Goal: Task Accomplishment & Management: Use online tool/utility

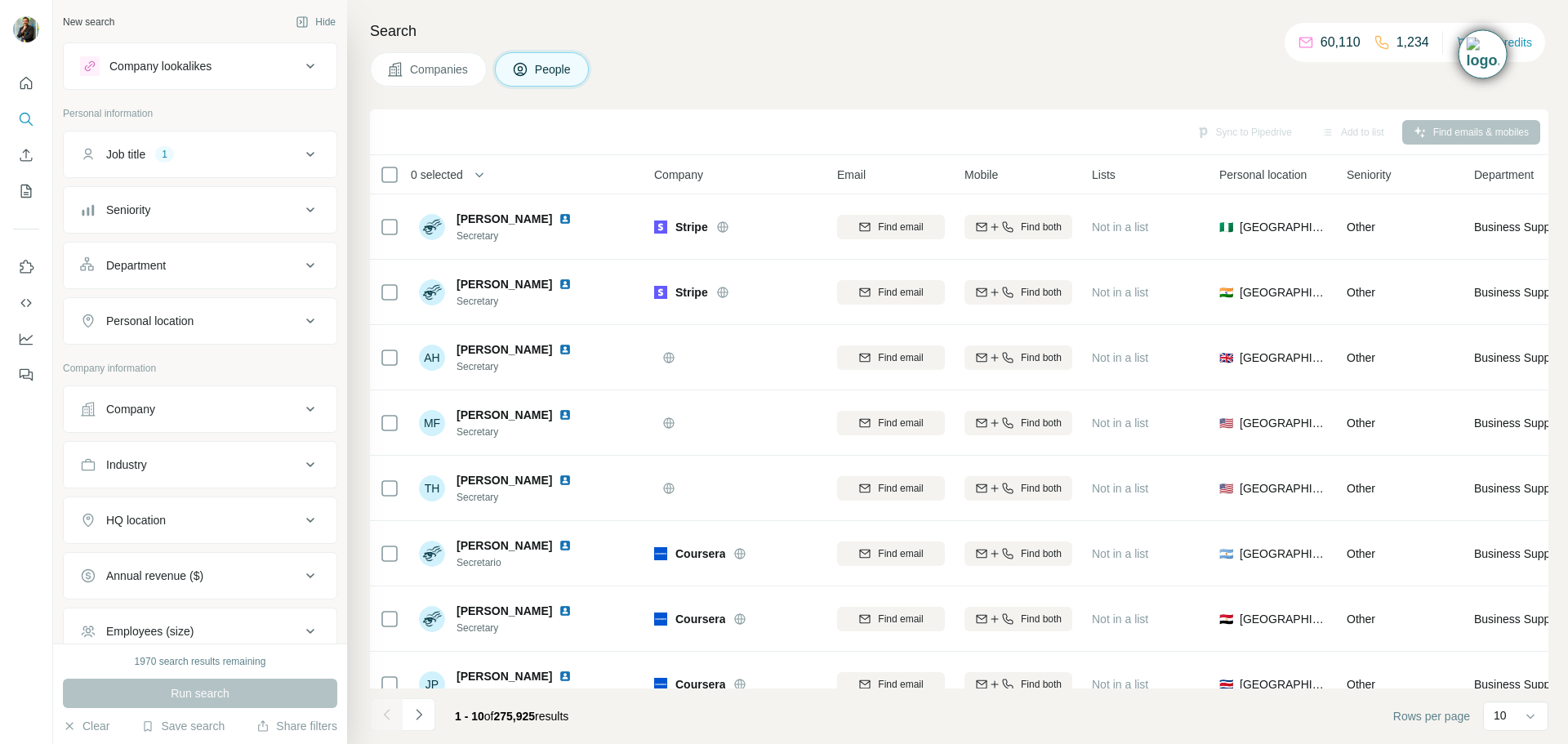
click at [284, 321] on div "Personal location" at bounding box center [190, 321] width 221 height 16
click at [241, 362] on input "text" at bounding box center [199, 362] width 240 height 30
type input "******"
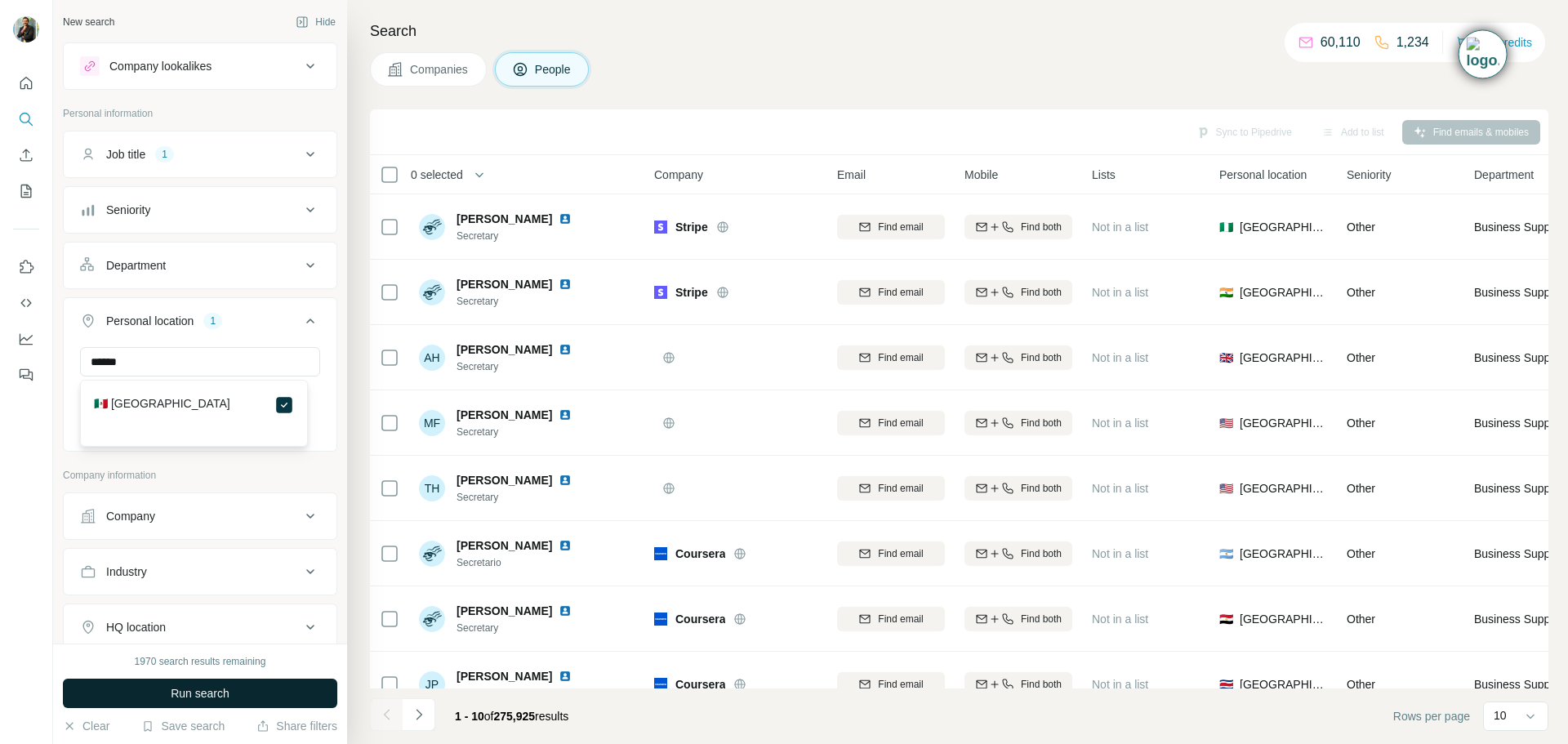
click at [266, 694] on button "Run search" at bounding box center [199, 693] width 274 height 30
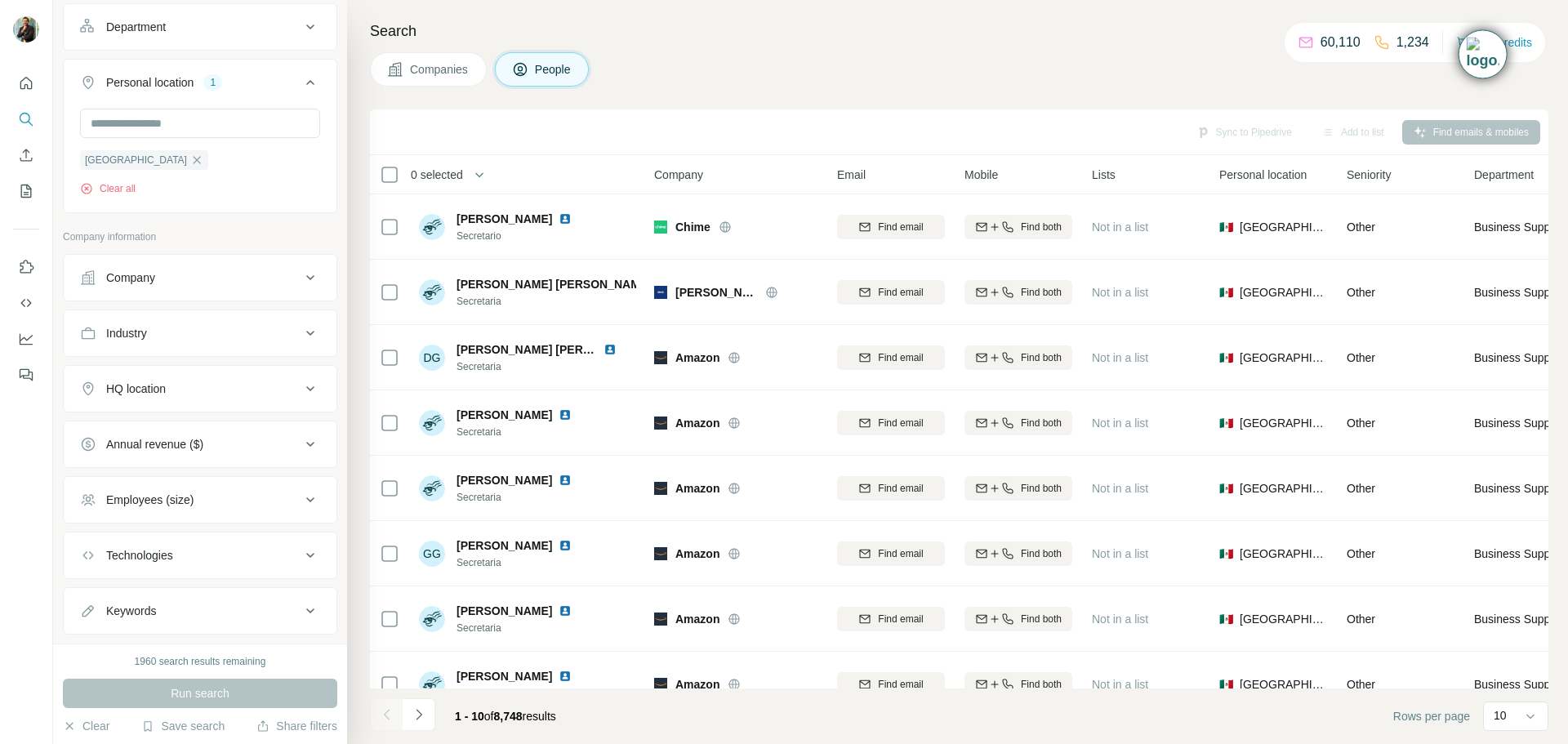
scroll to position [246, 0]
click at [304, 497] on icon at bounding box center [311, 493] width 20 height 20
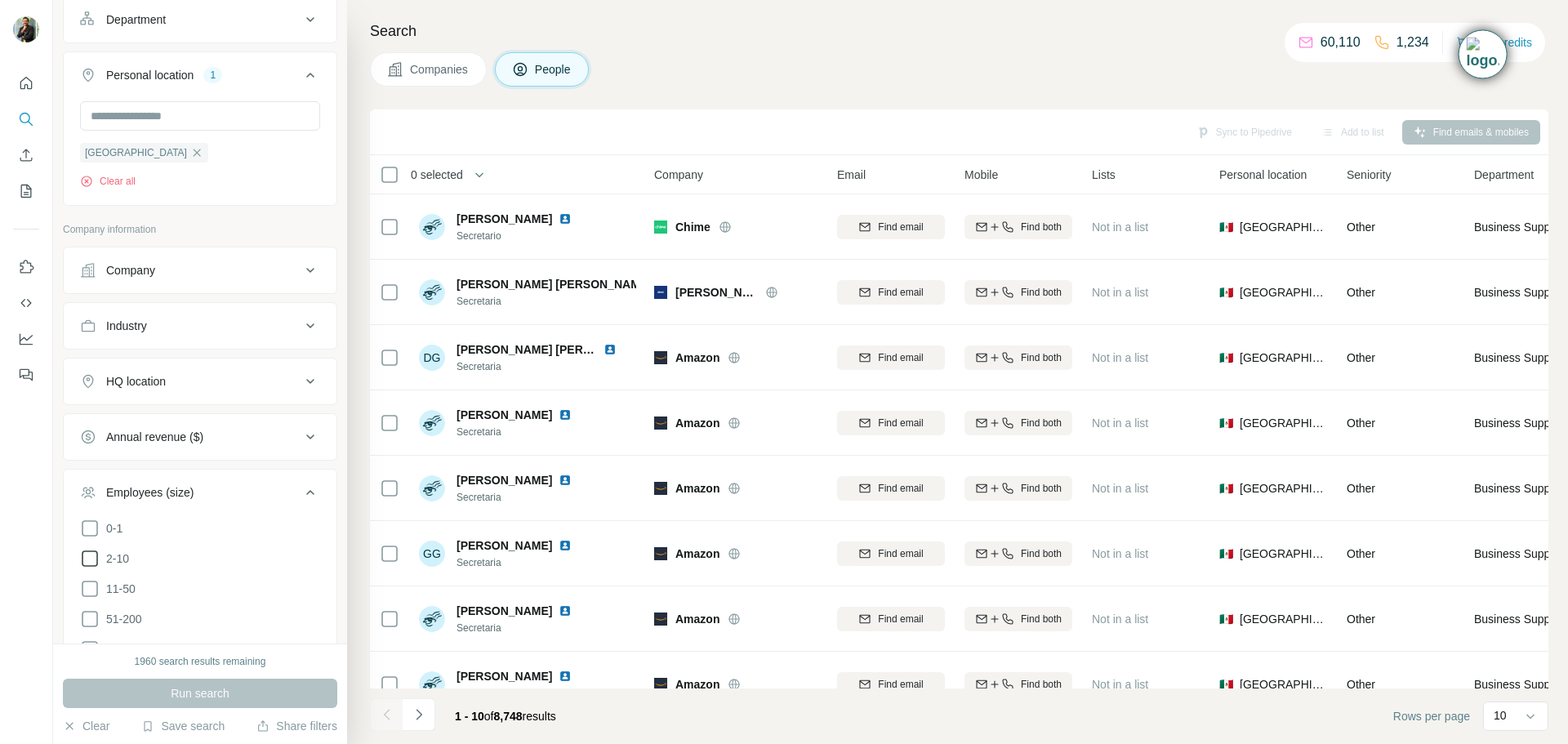
click at [87, 562] on icon at bounding box center [90, 559] width 20 height 20
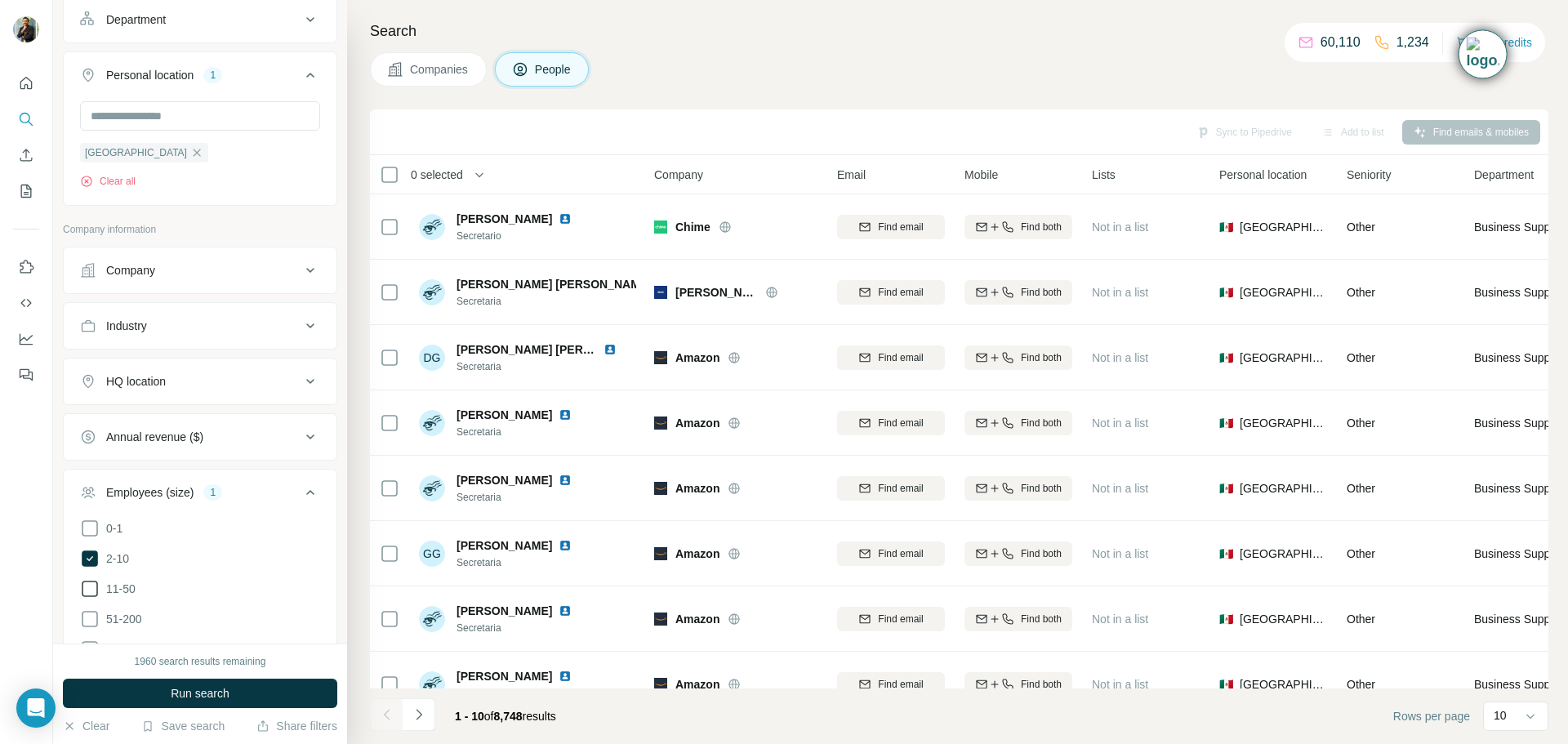
click at [86, 587] on icon at bounding box center [90, 589] width 20 height 20
click at [216, 696] on span "Run search" at bounding box center [199, 693] width 59 height 16
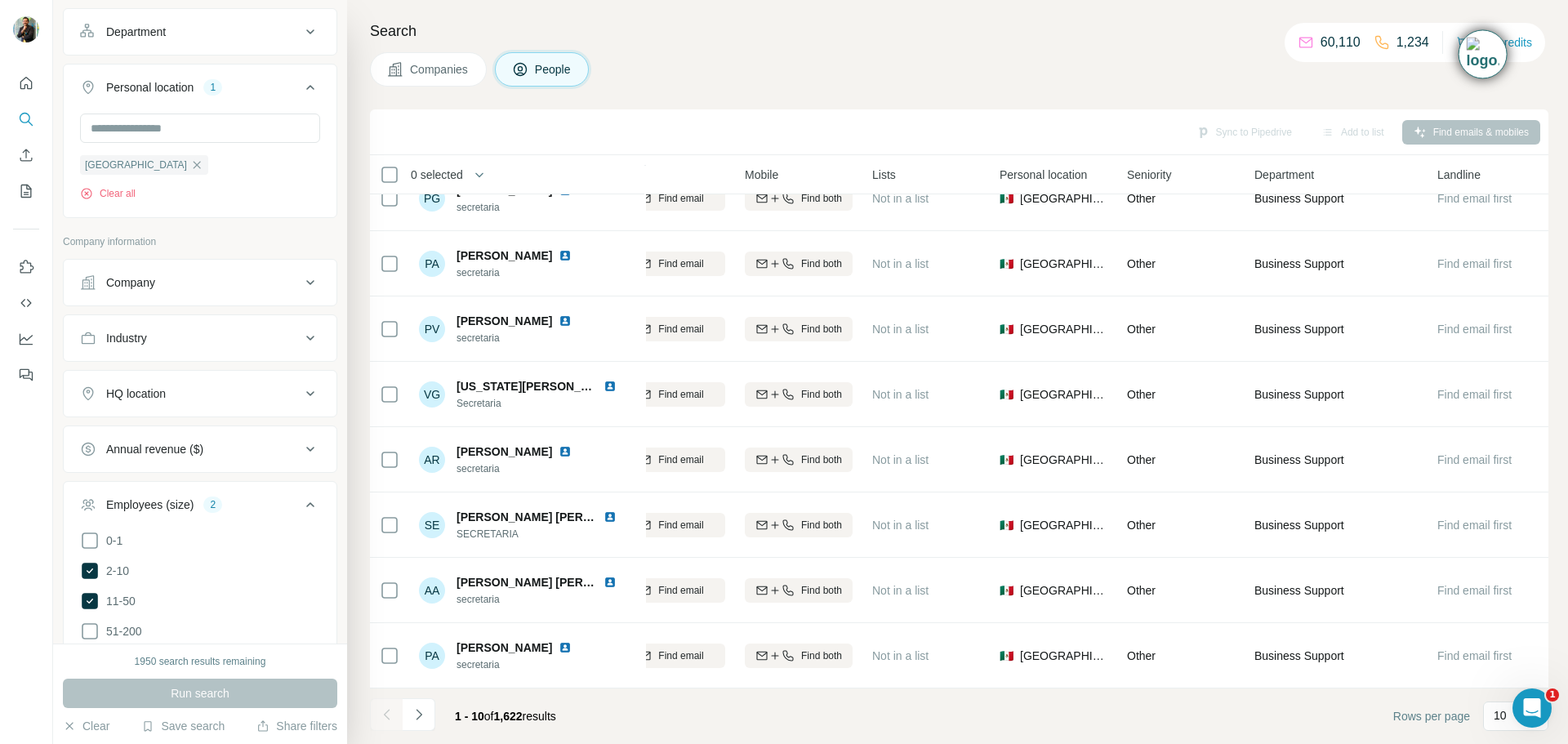
scroll to position [232, 0]
click at [301, 392] on icon at bounding box center [311, 395] width 20 height 20
click at [260, 428] on input "text" at bounding box center [199, 436] width 240 height 30
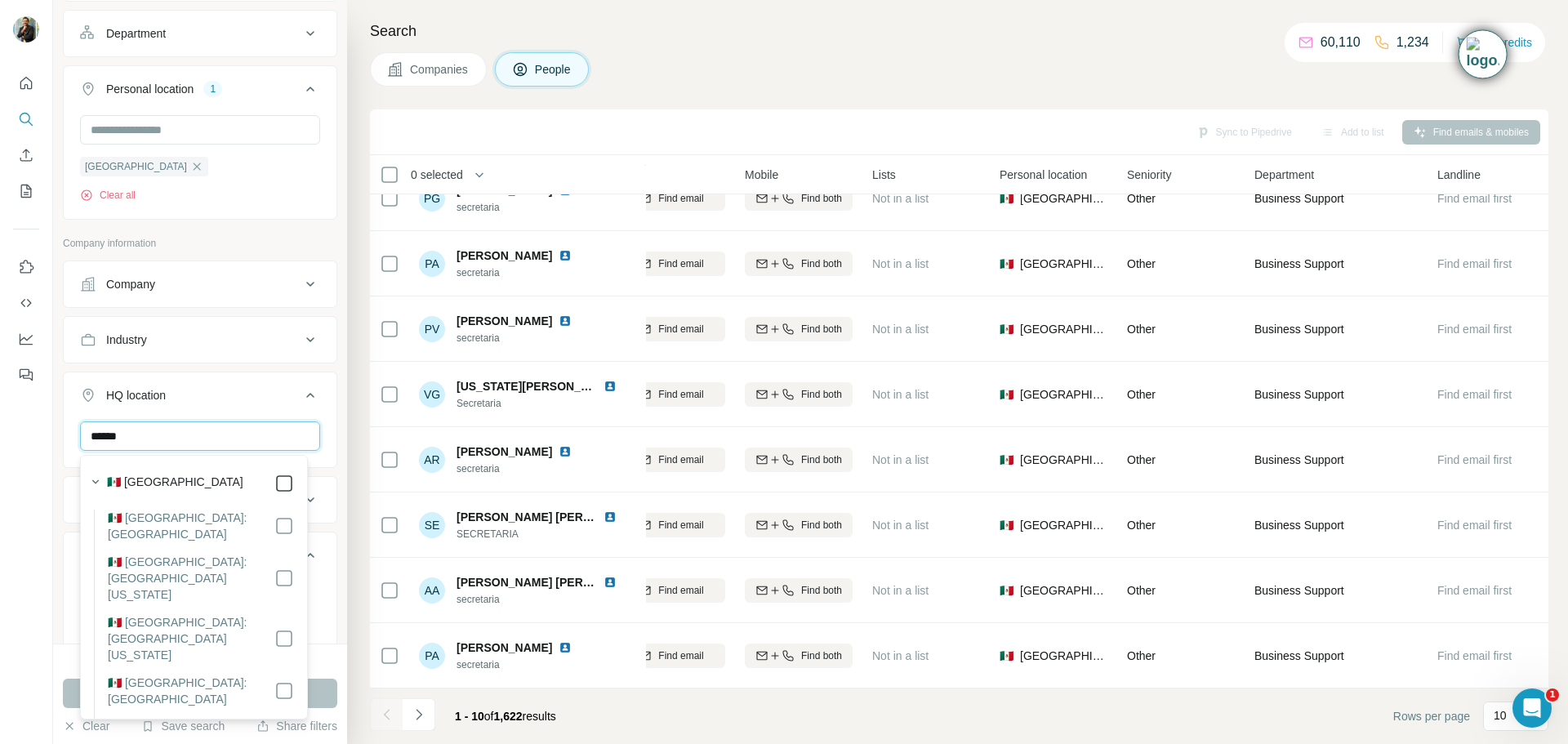
type input "******"
click at [330, 692] on button "Run search" at bounding box center [199, 693] width 274 height 30
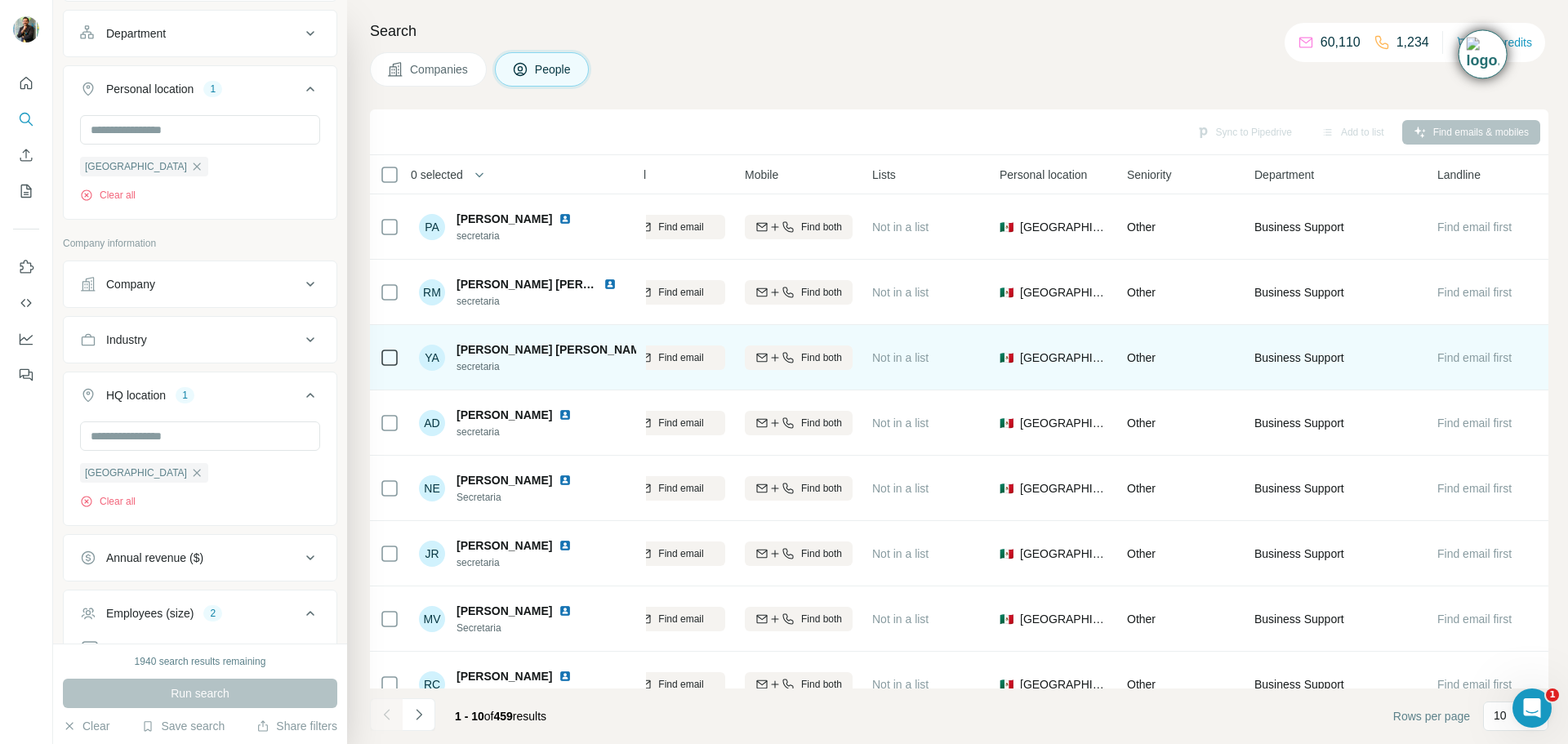
scroll to position [167, 220]
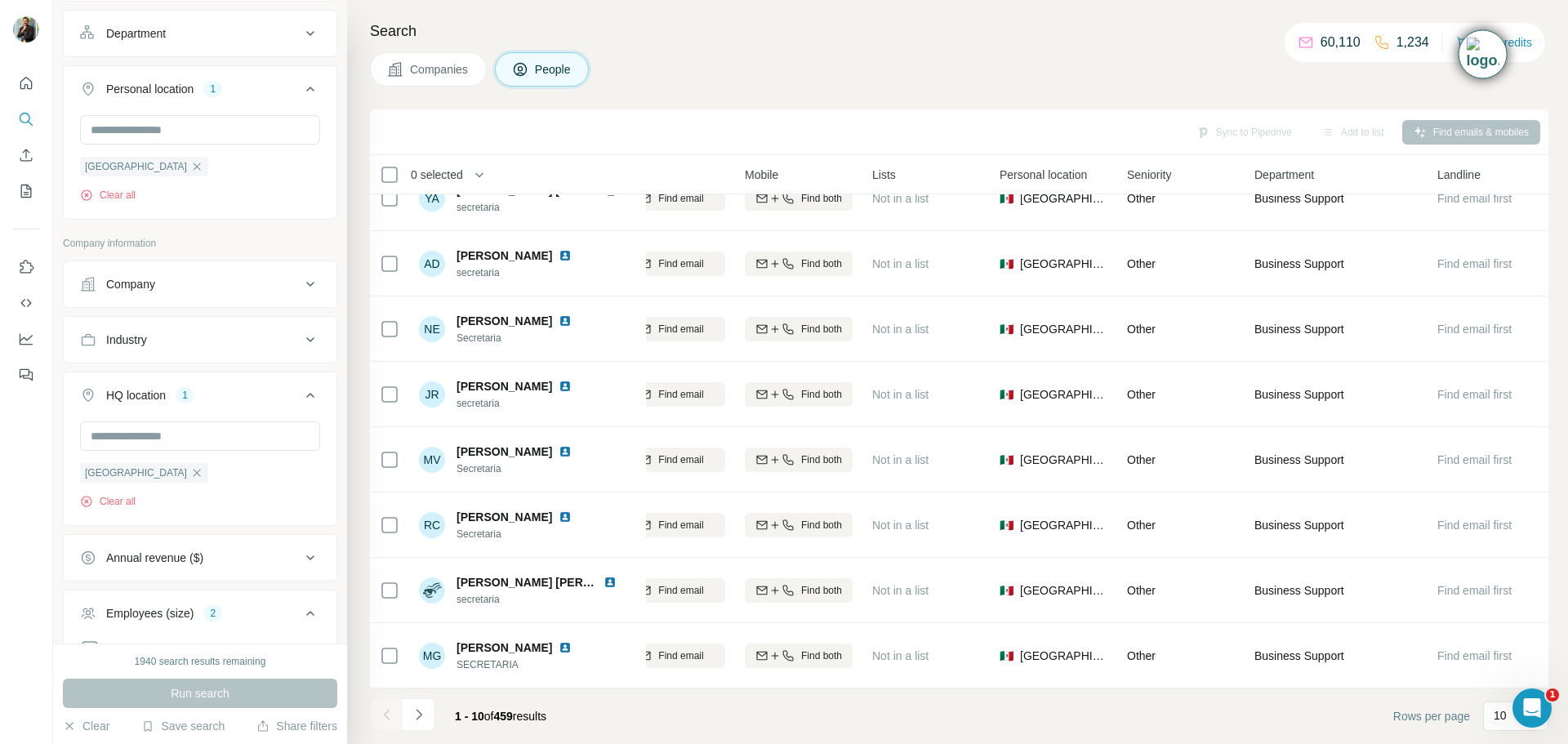
click at [423, 710] on icon "Navigate to next page" at bounding box center [419, 714] width 16 height 16
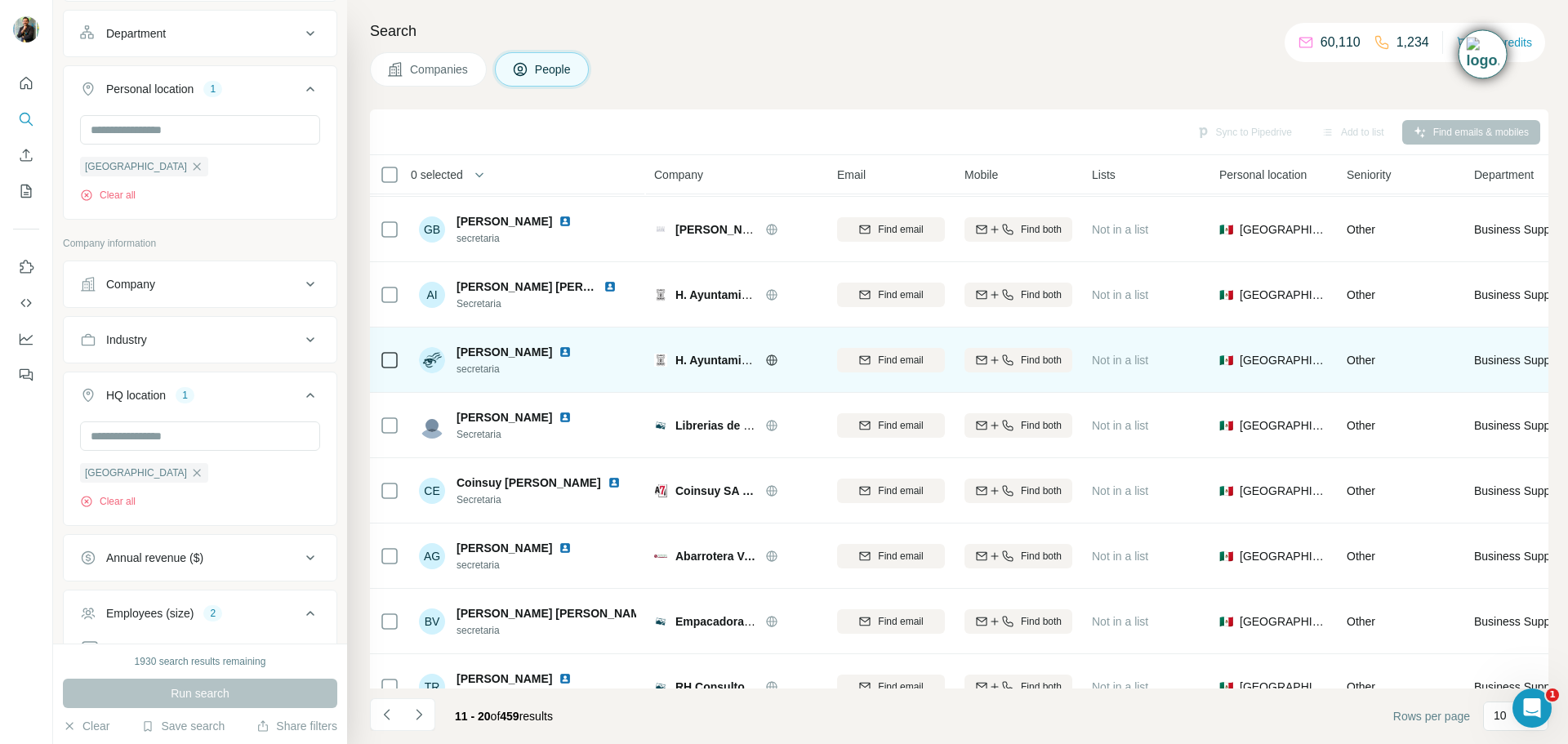
scroll to position [167, 0]
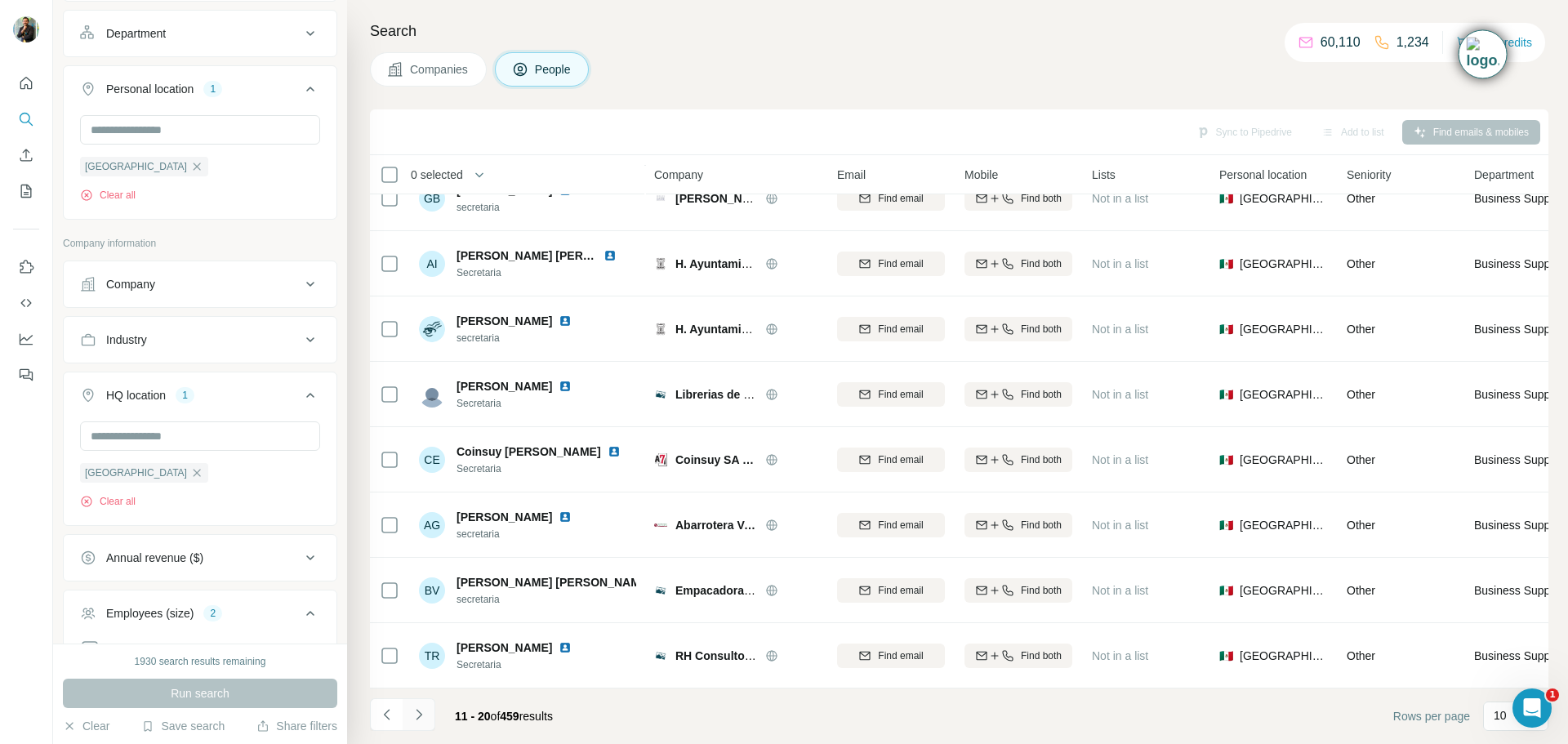
click at [431, 718] on button "Navigate to next page" at bounding box center [419, 714] width 33 height 33
click at [405, 712] on button "Navigate to next page" at bounding box center [419, 714] width 33 height 33
click at [424, 716] on icon "Navigate to next page" at bounding box center [419, 714] width 16 height 16
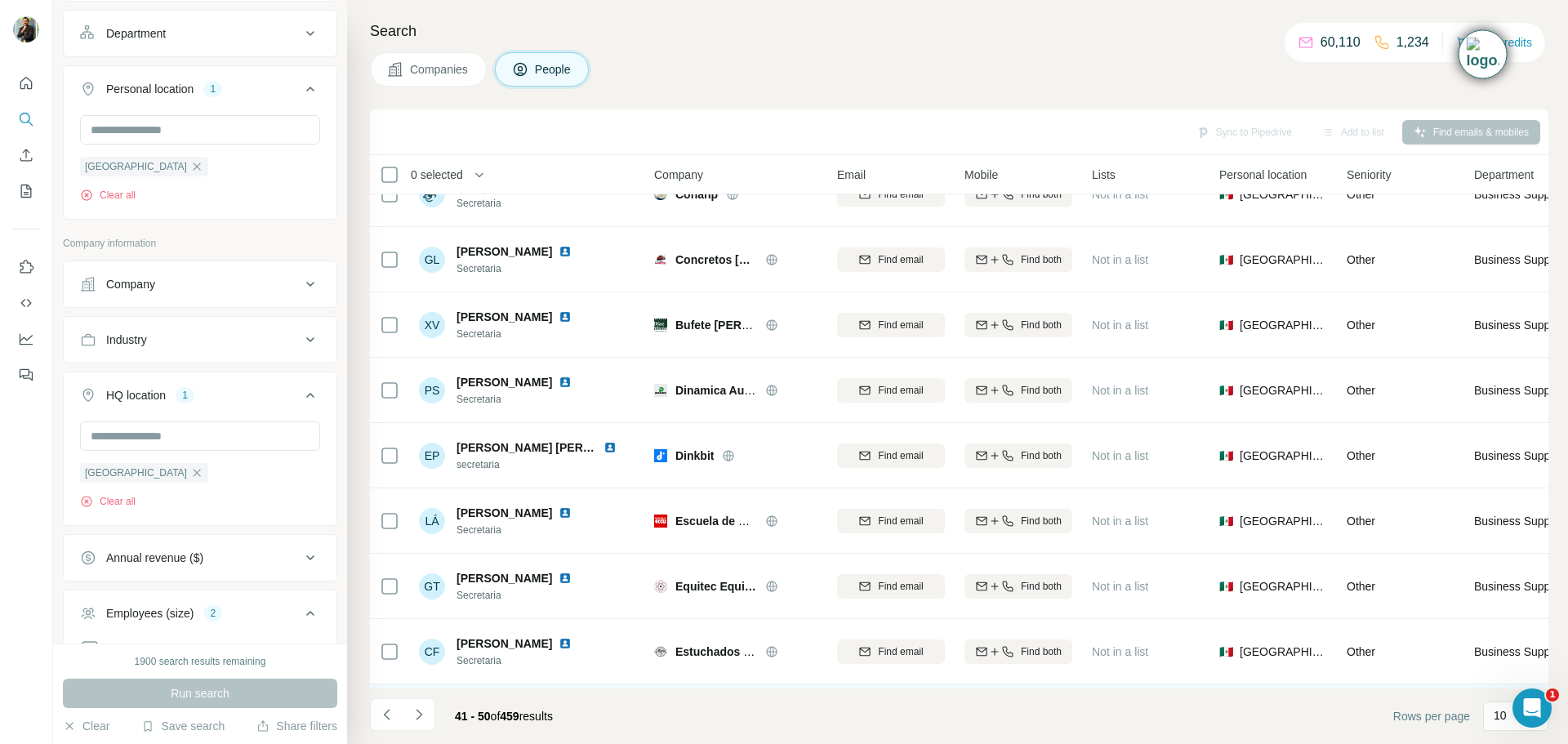
scroll to position [0, 0]
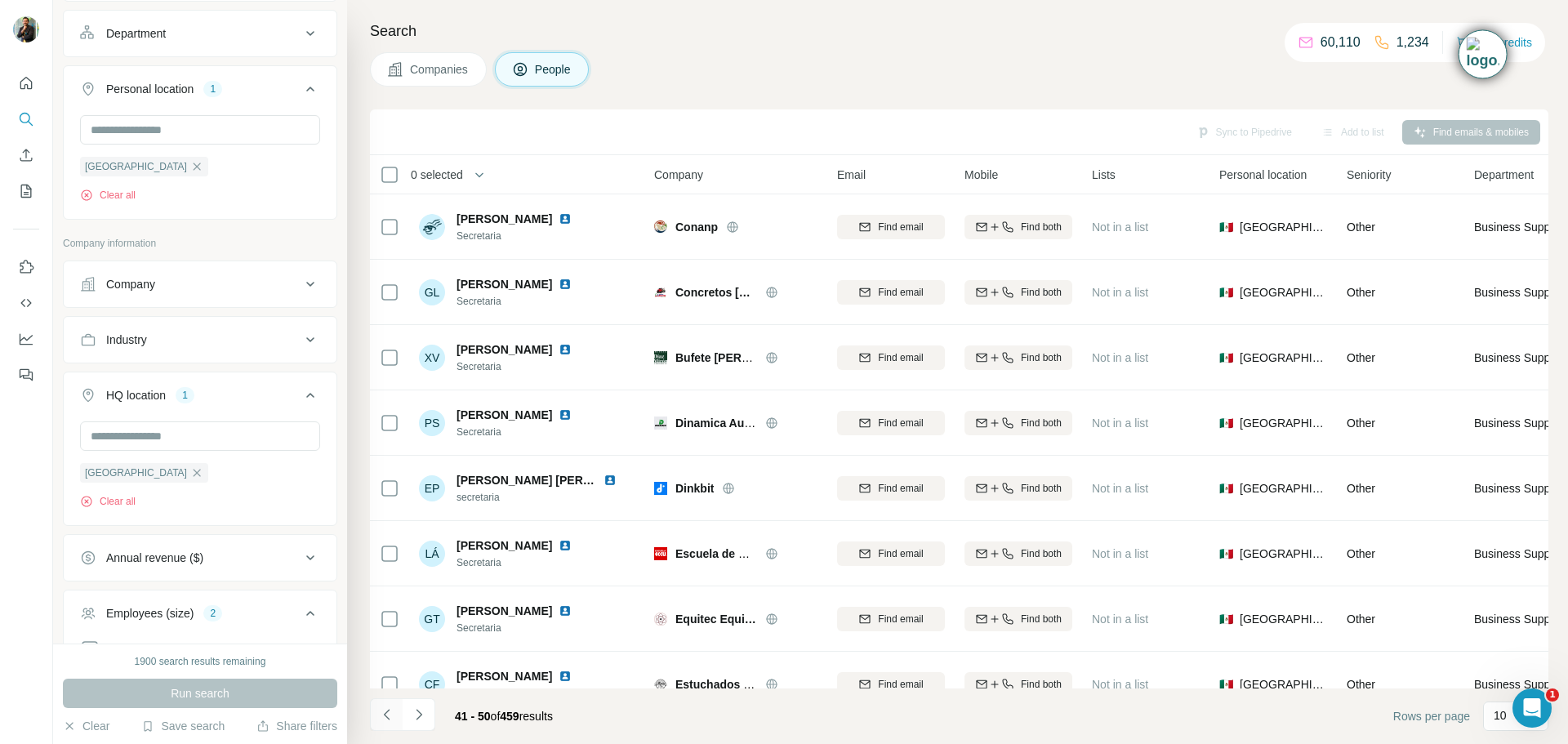
click at [386, 718] on icon "Navigate to previous page" at bounding box center [387, 714] width 16 height 16
click at [386, 718] on div at bounding box center [386, 714] width 33 height 33
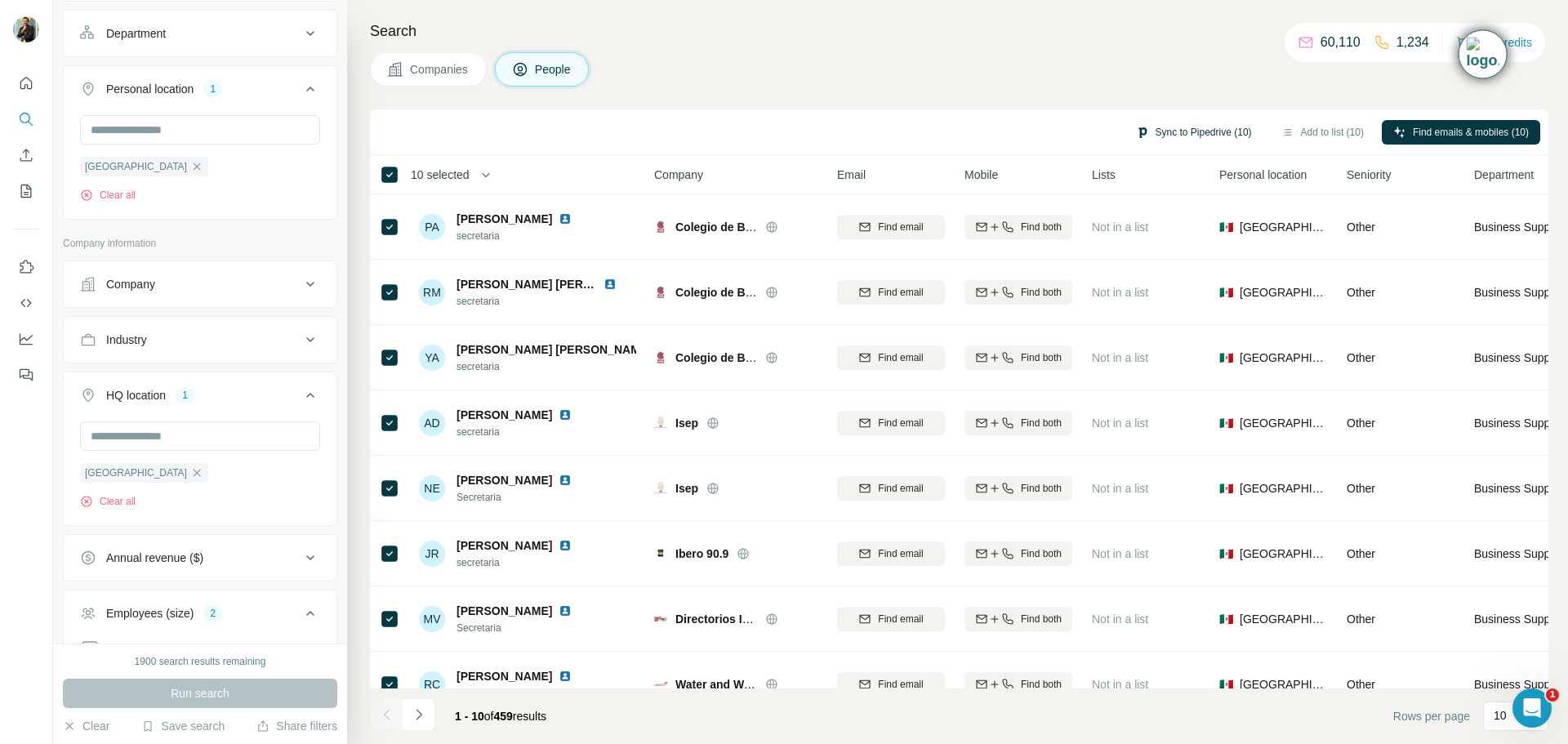
click at [1159, 134] on button "Sync to Pipedrive (10)" at bounding box center [1194, 133] width 138 height 25
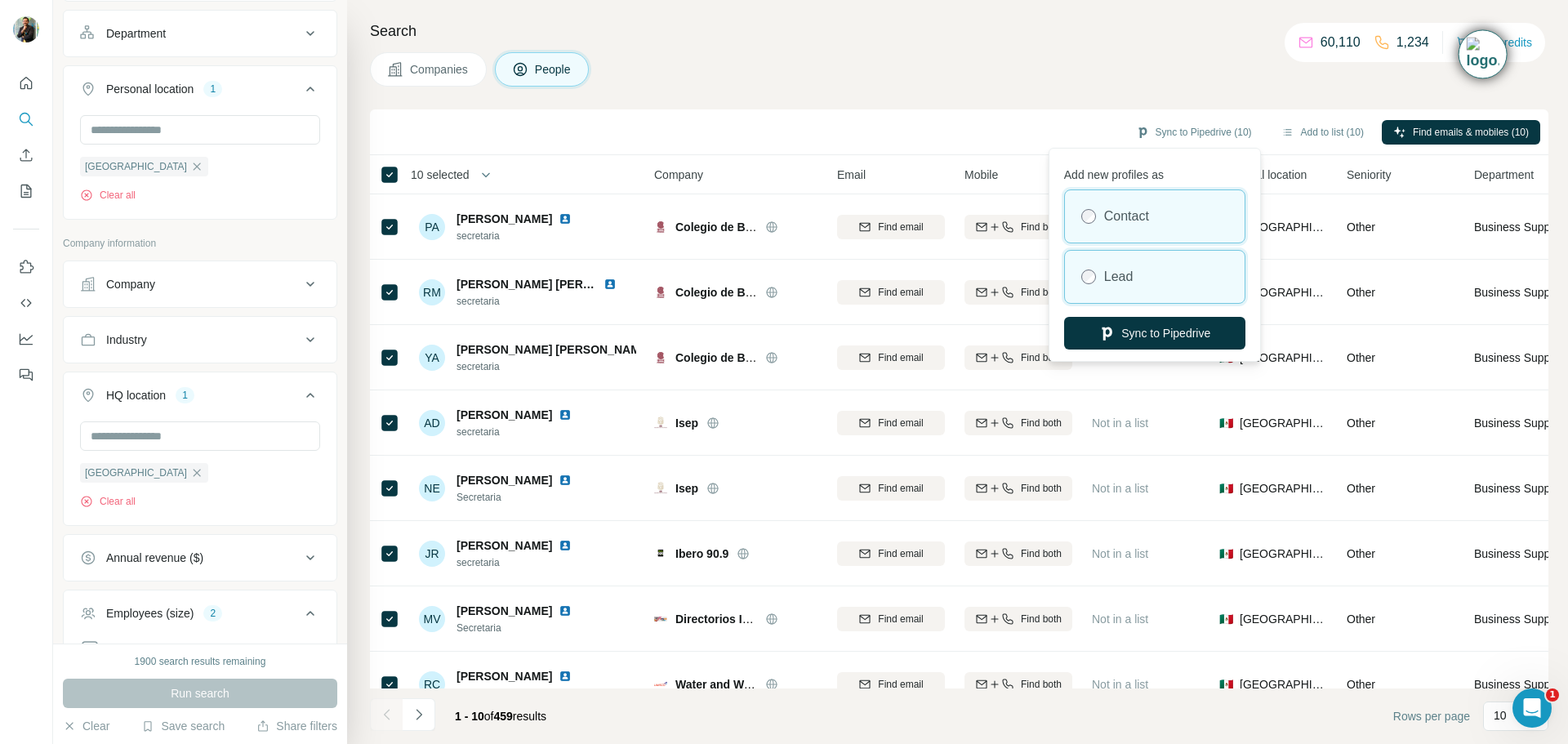
click at [1145, 276] on div "Lead" at bounding box center [1154, 276] width 180 height 52
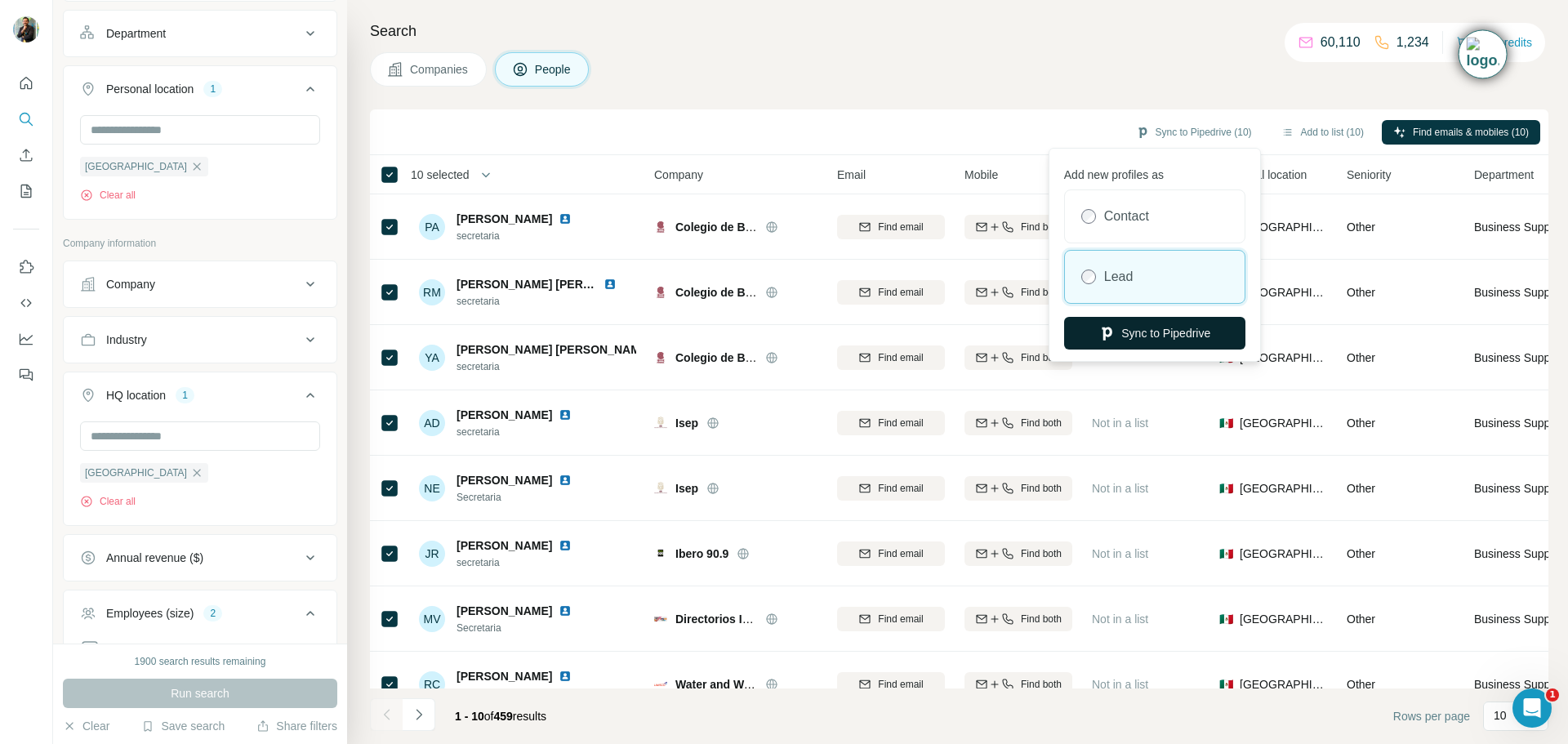
click at [1154, 328] on button "Sync to Pipedrive" at bounding box center [1154, 333] width 181 height 33
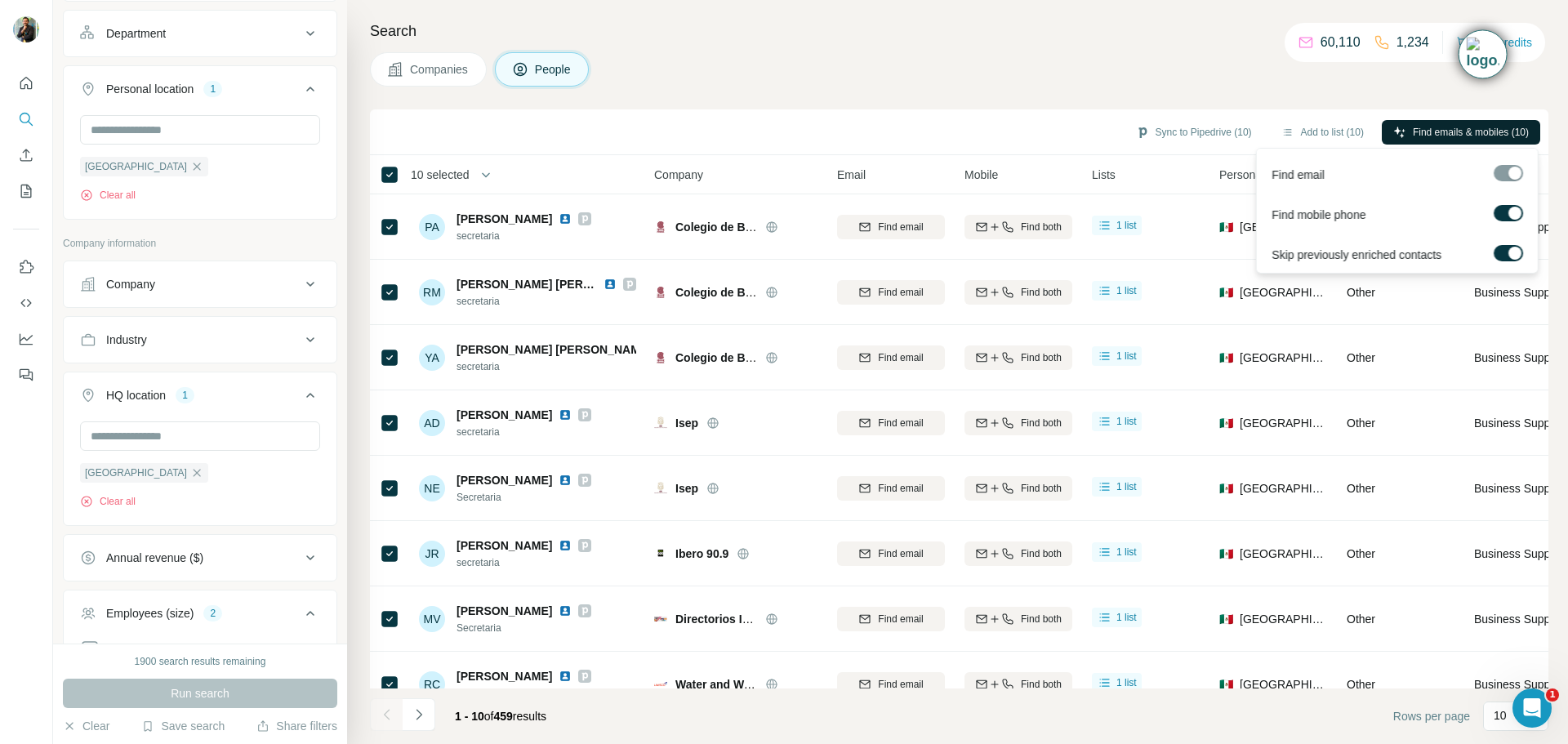
click at [1481, 122] on button "Find emails & mobiles (10)" at bounding box center [1461, 133] width 158 height 25
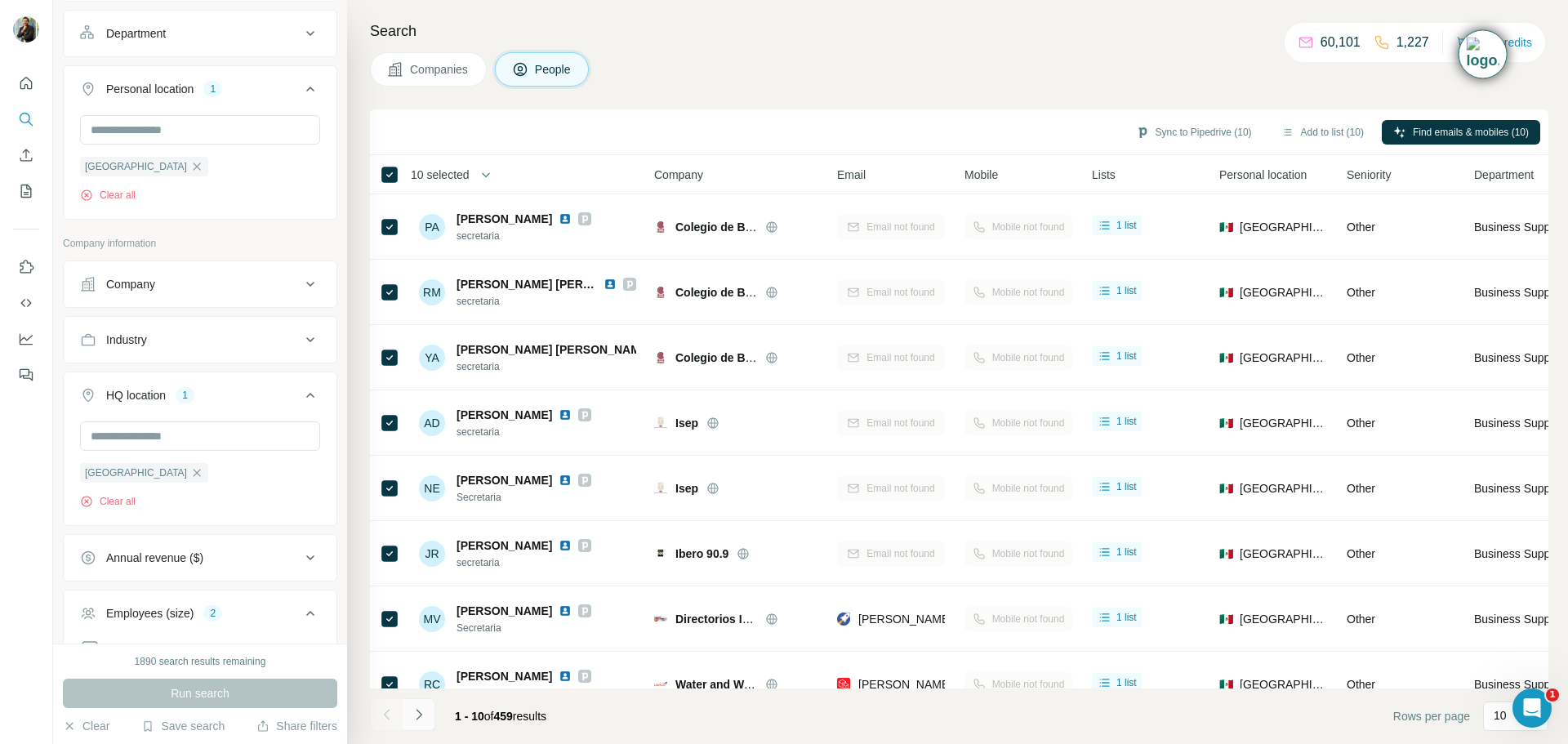
click at [414, 713] on icon "Navigate to next page" at bounding box center [419, 714] width 16 height 16
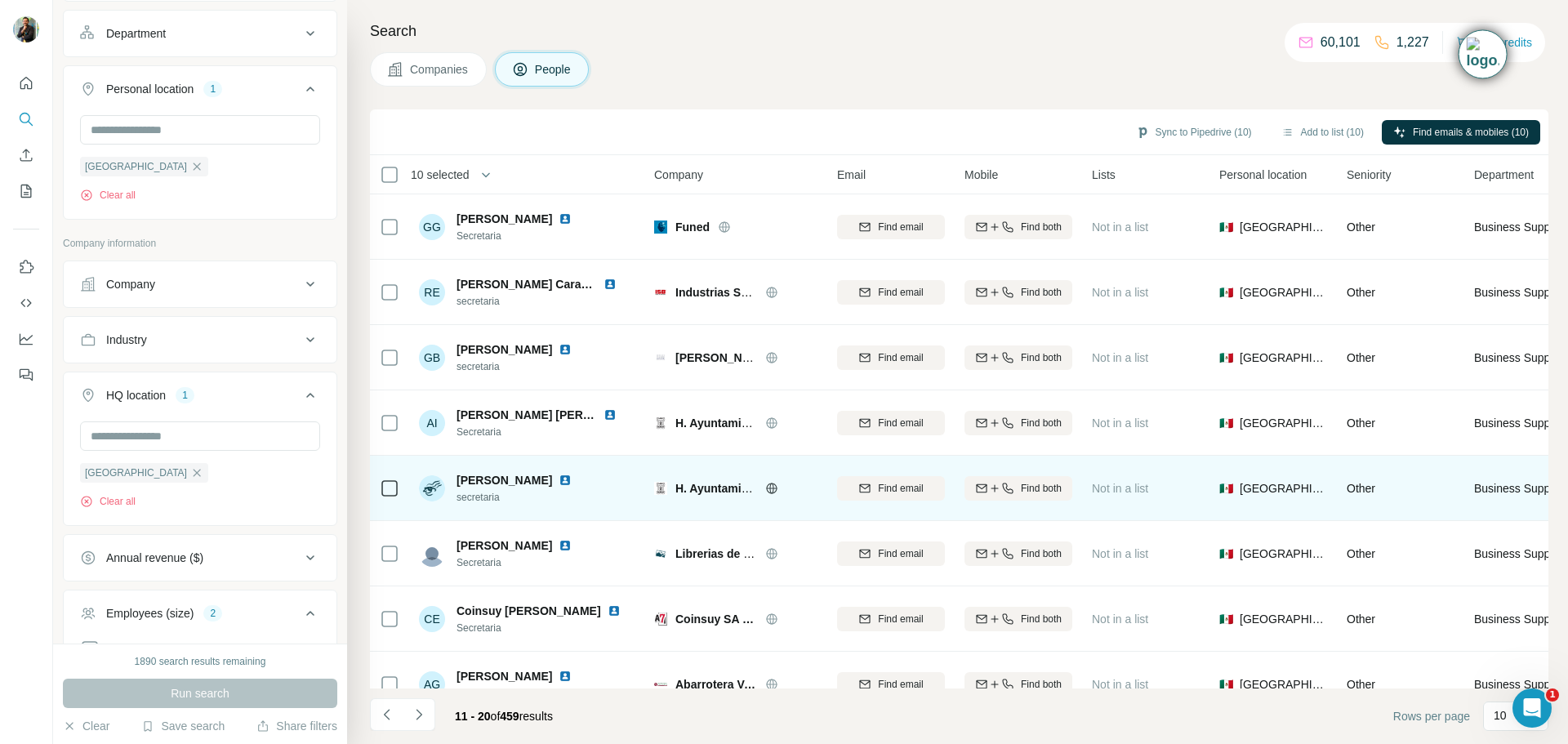
scroll to position [167, 0]
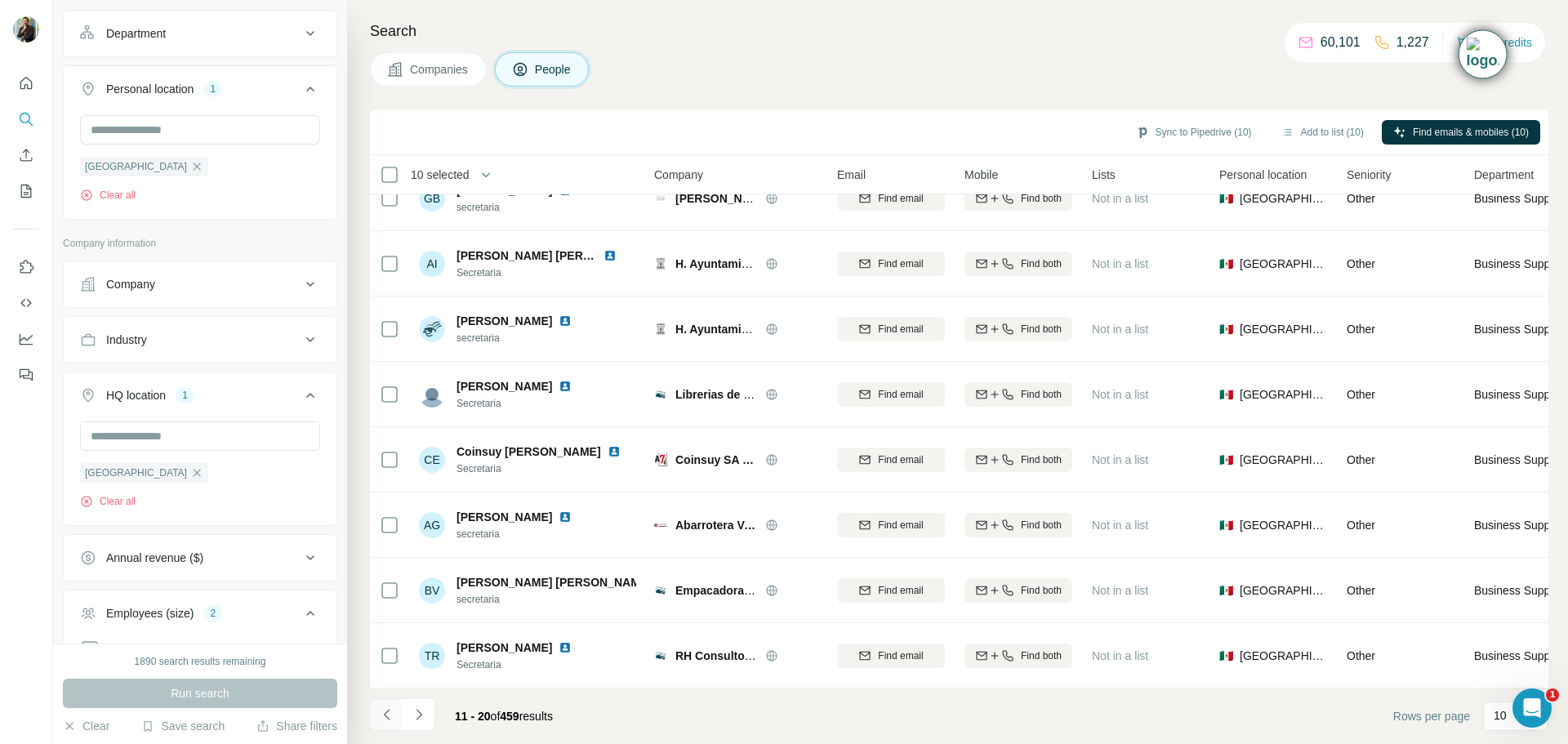
click at [388, 709] on icon "Navigate to previous page" at bounding box center [387, 714] width 16 height 16
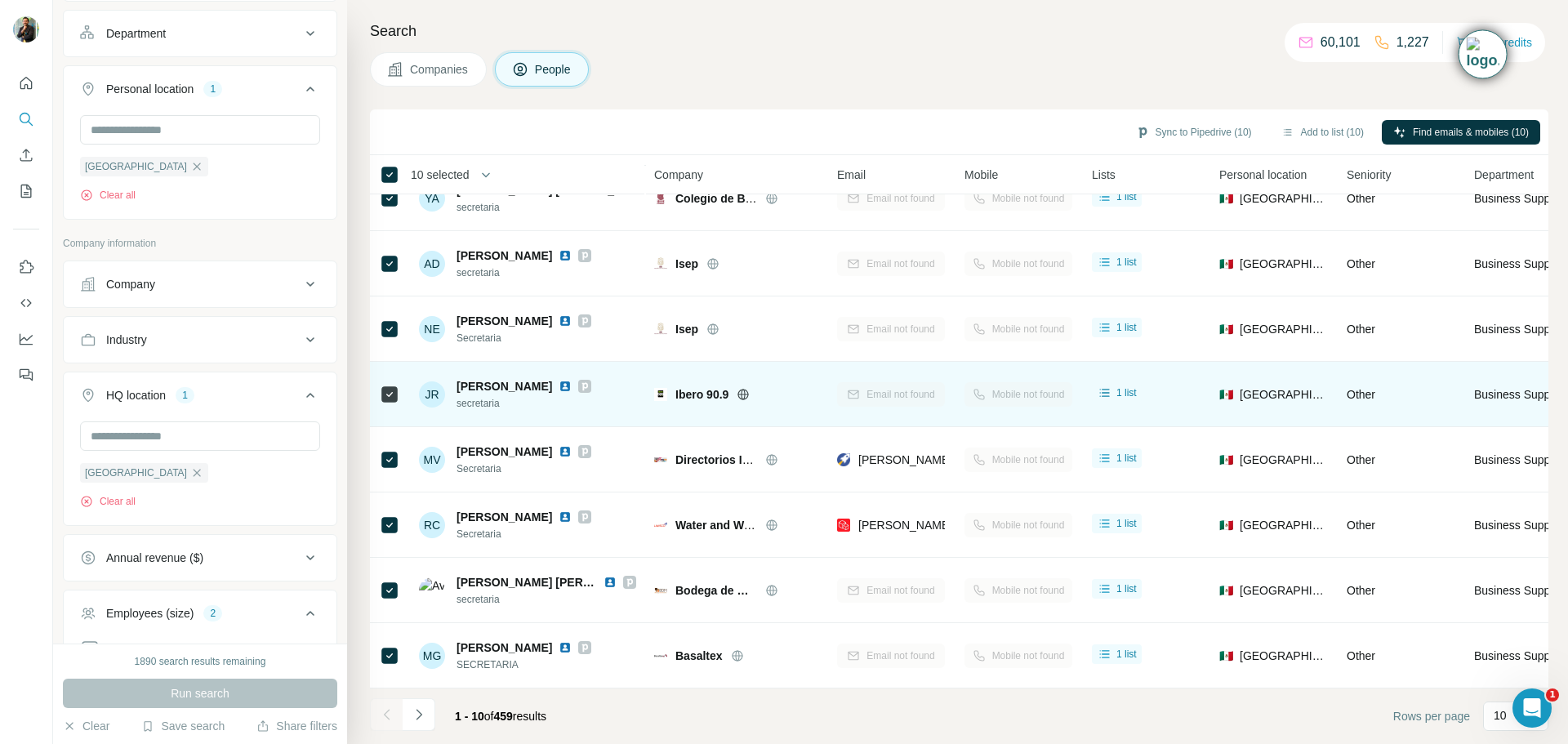
scroll to position [0, 0]
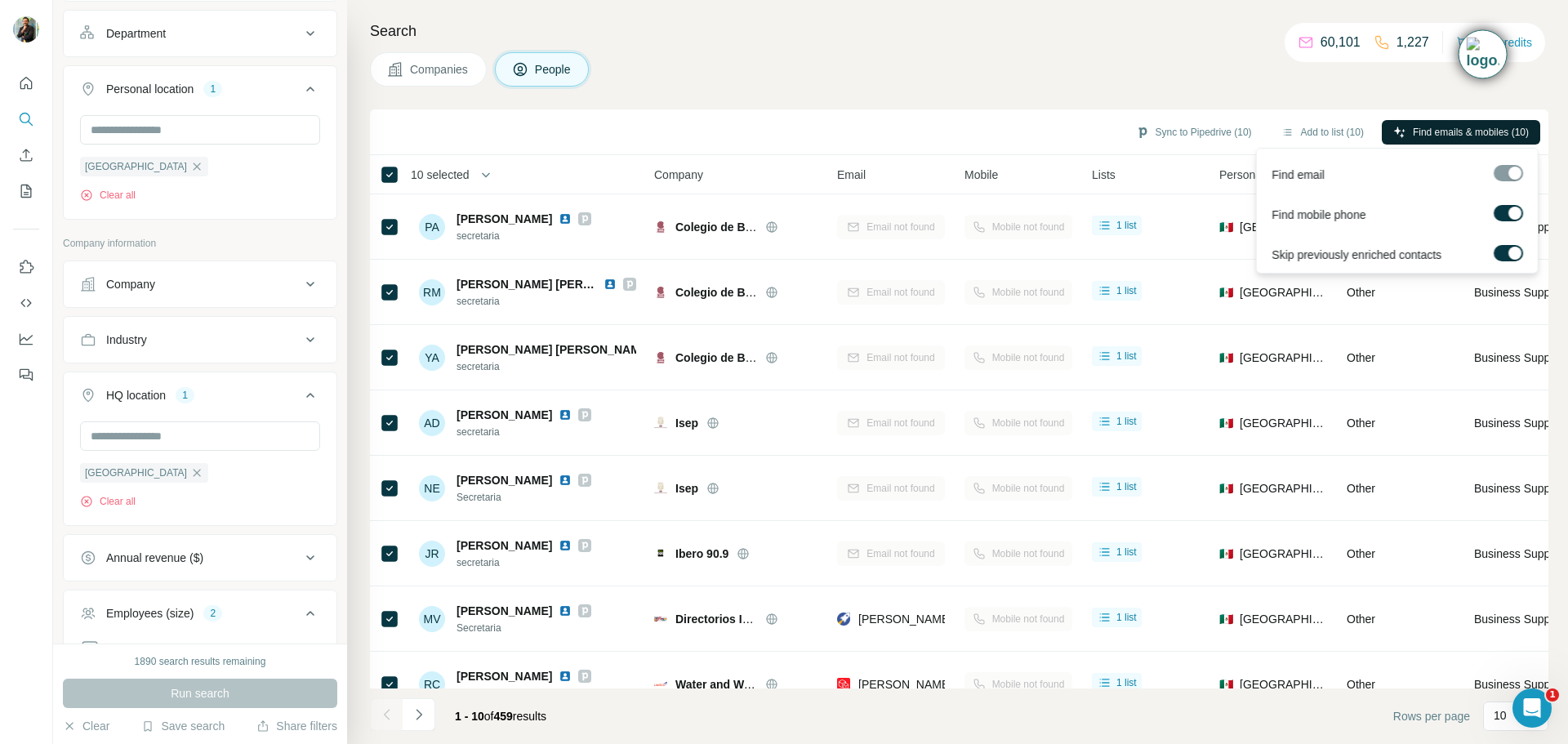
click at [1418, 129] on span "Find emails & mobiles (10)" at bounding box center [1470, 133] width 116 height 15
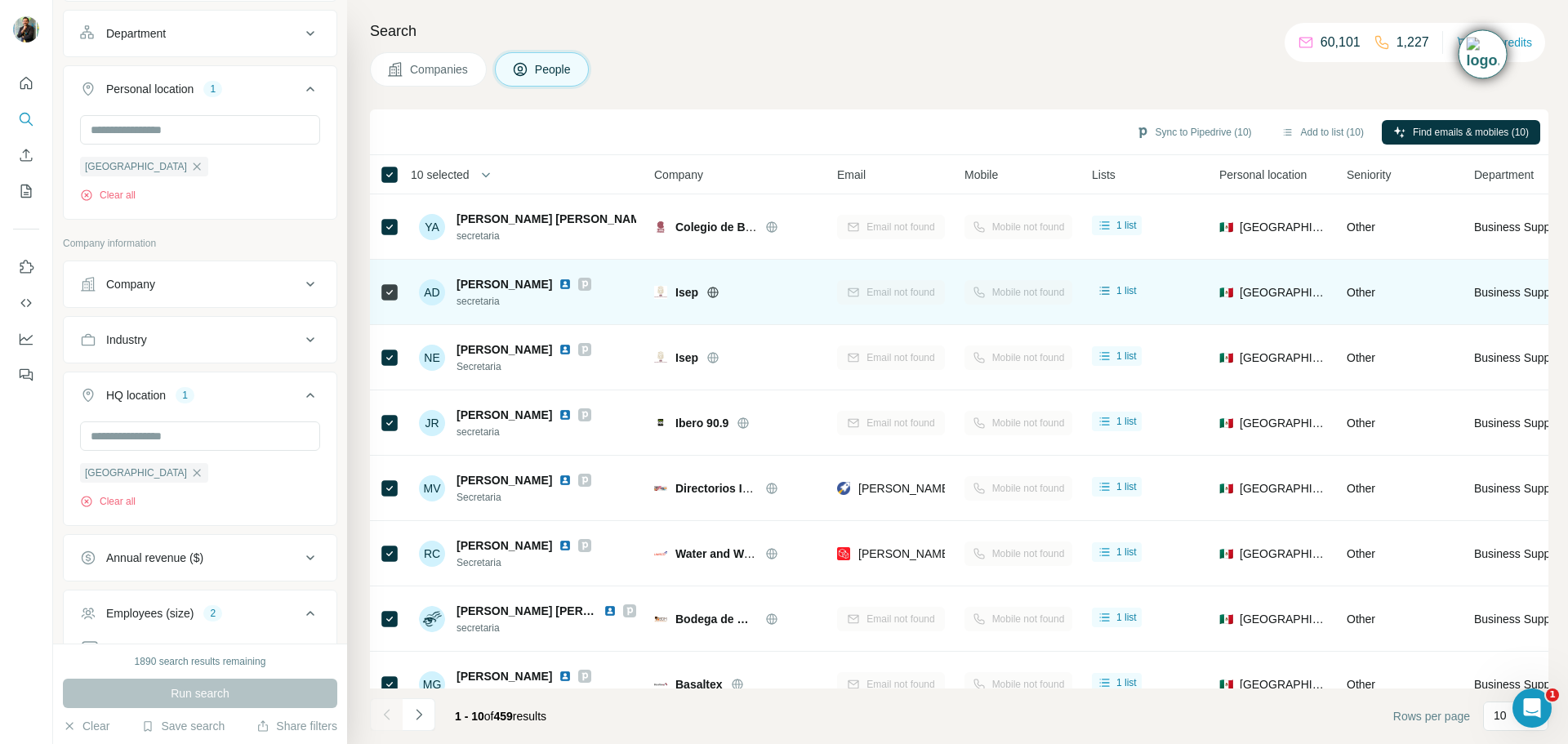
scroll to position [167, 0]
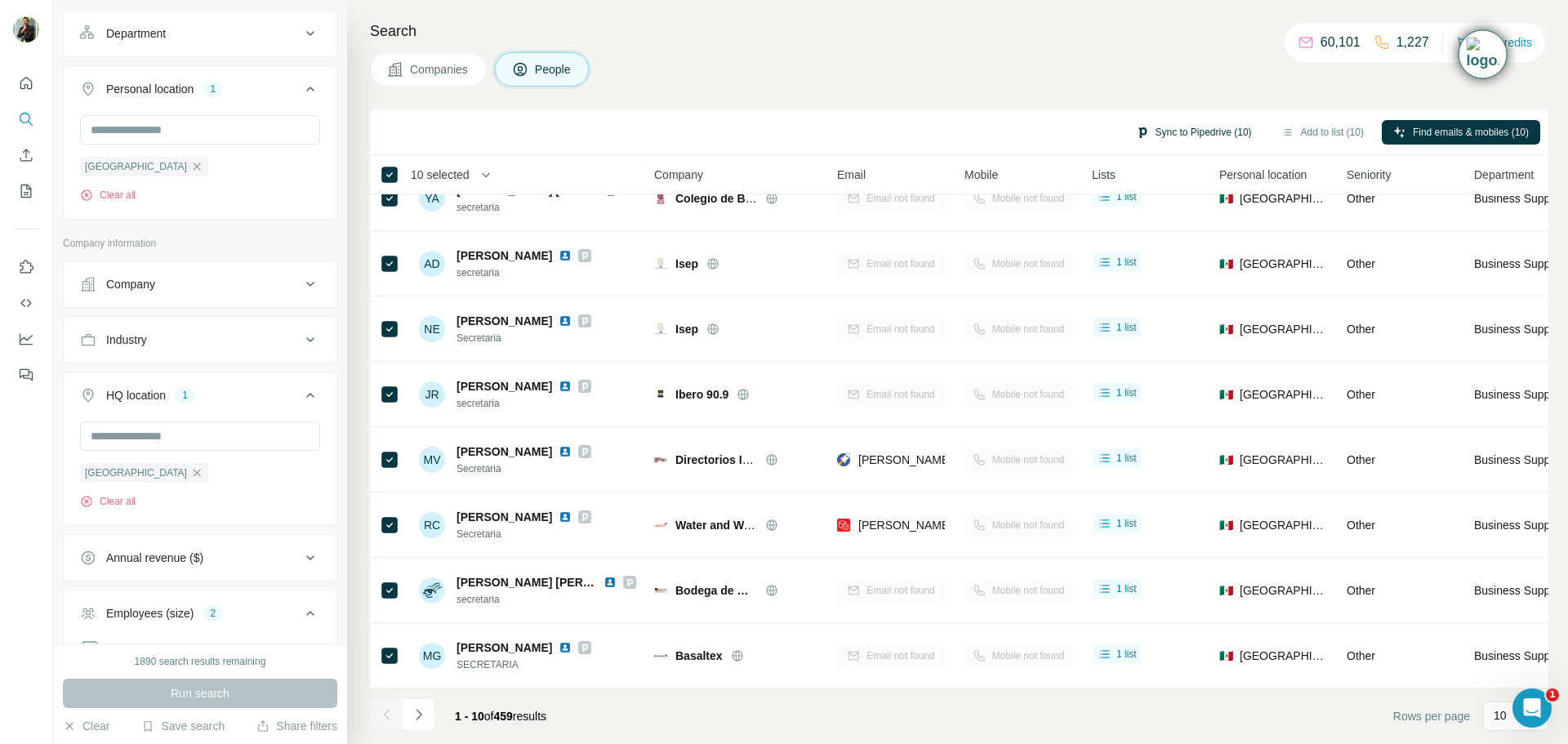
click at [1210, 139] on button "Sync to Pipedrive (10)" at bounding box center [1194, 133] width 138 height 25
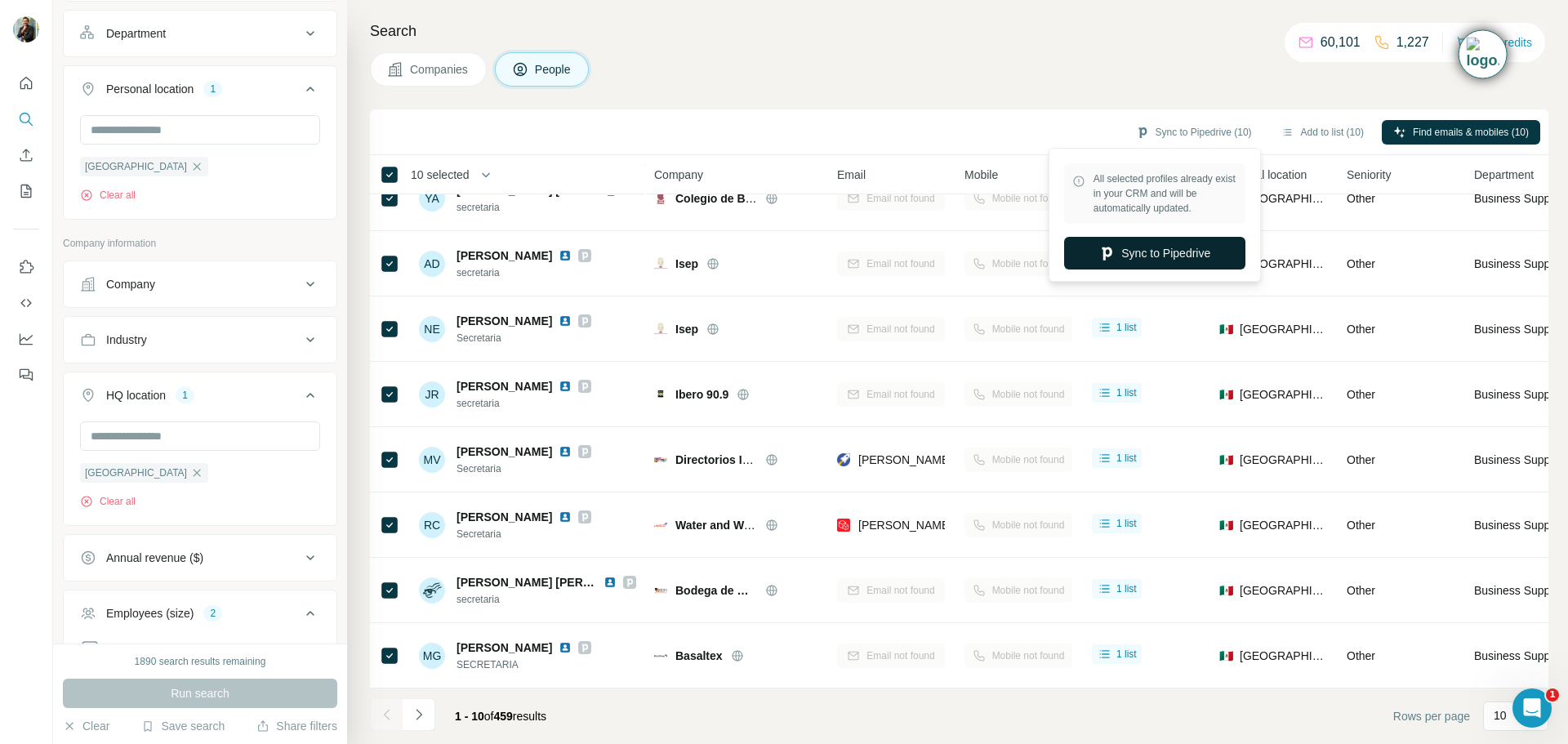
click at [1170, 246] on button "Sync to Pipedrive" at bounding box center [1154, 253] width 181 height 33
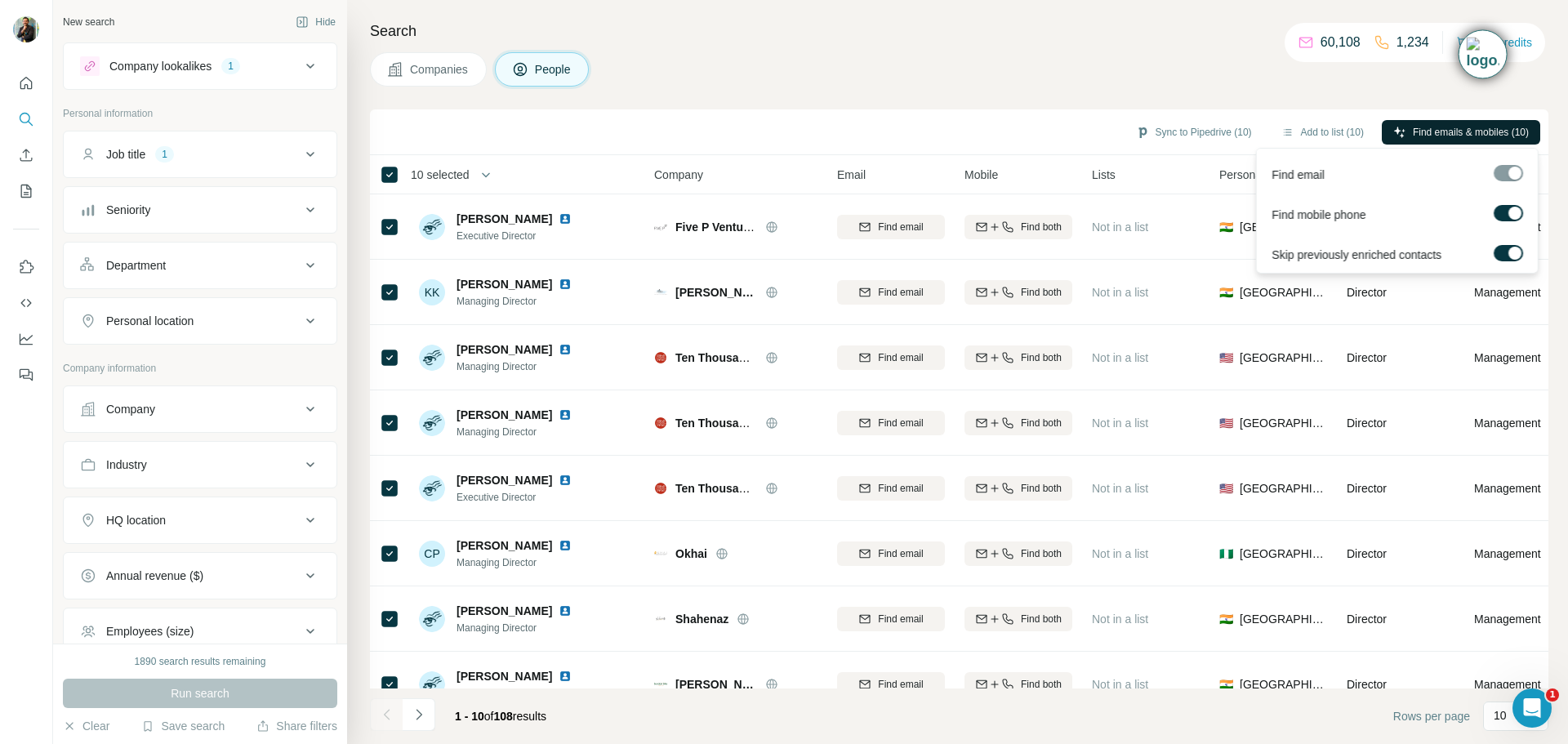
click at [1428, 130] on span "Find emails & mobiles (10)" at bounding box center [1470, 133] width 116 height 15
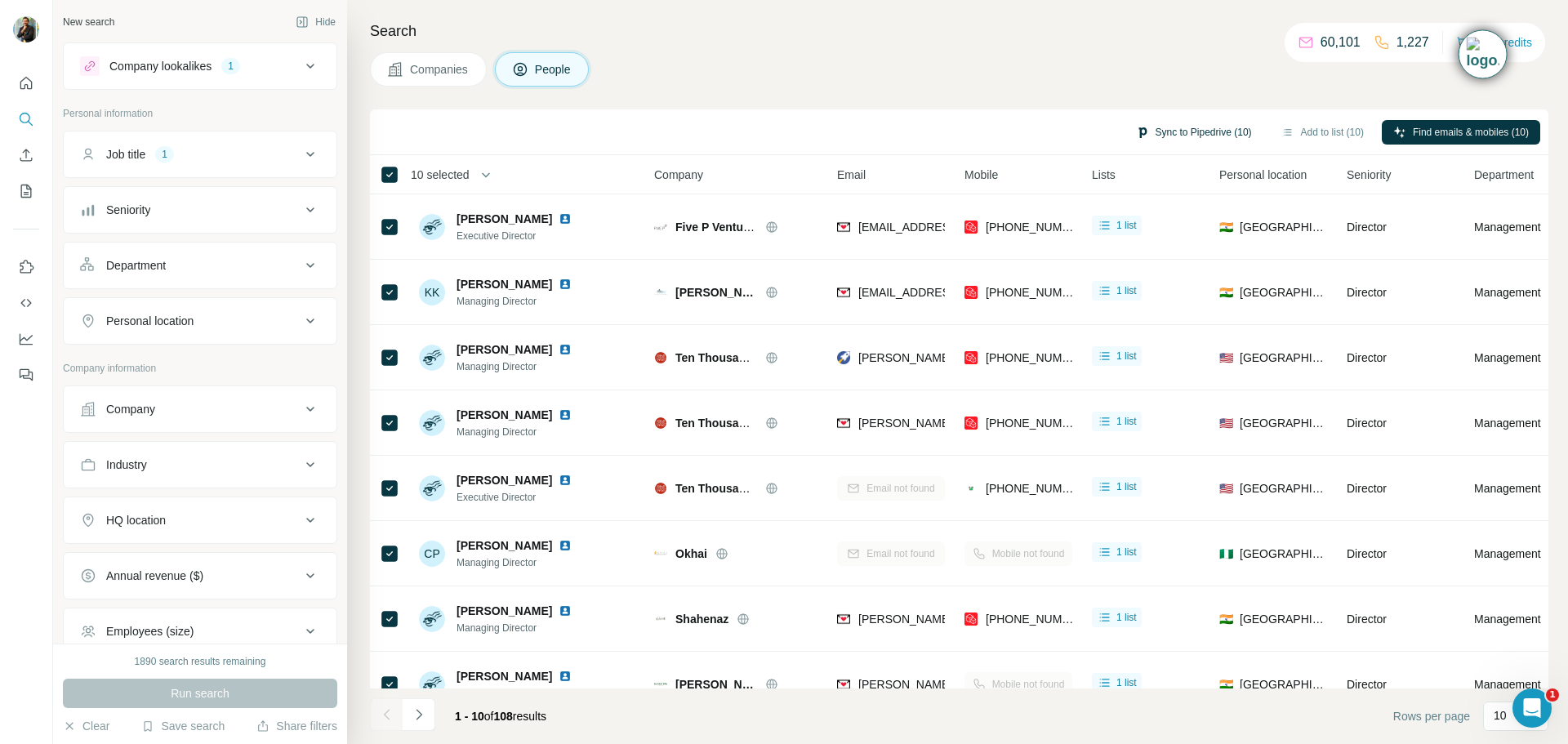
click at [1200, 135] on button "Sync to Pipedrive (10)" at bounding box center [1194, 133] width 138 height 25
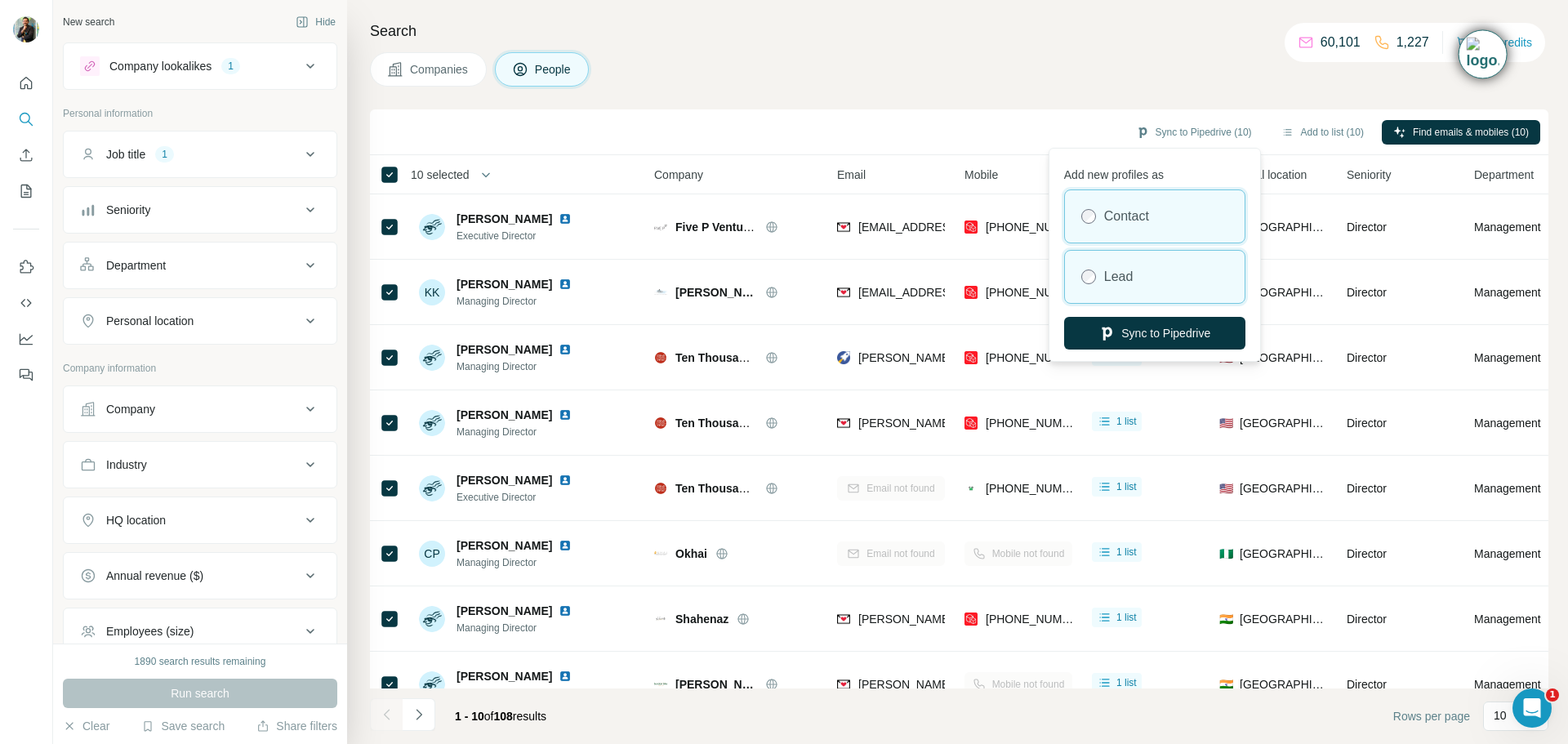
click at [1158, 277] on div "Lead" at bounding box center [1154, 276] width 180 height 52
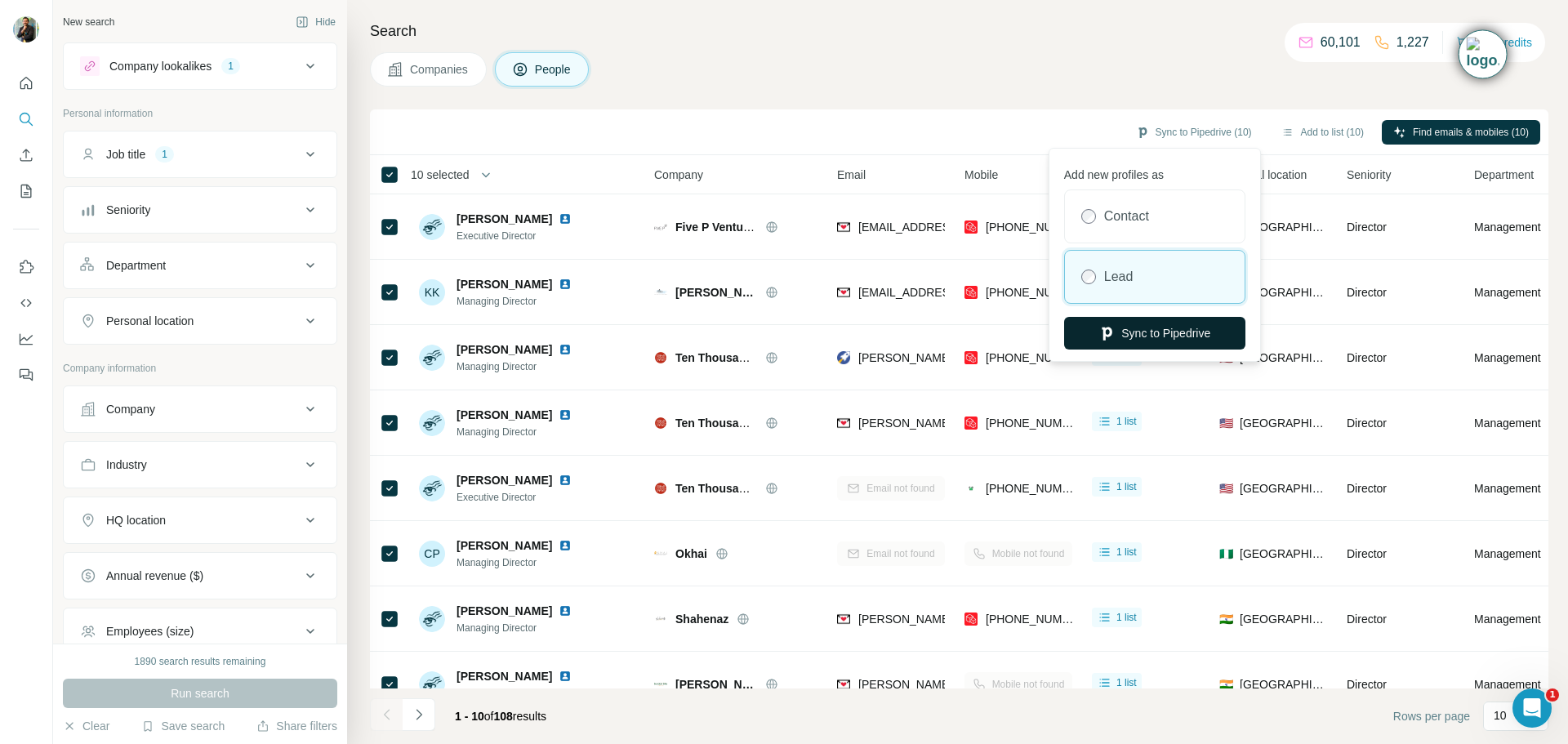
click at [1156, 330] on button "Sync to Pipedrive" at bounding box center [1154, 333] width 181 height 33
